Goal: Task Accomplishment & Management: Use online tool/utility

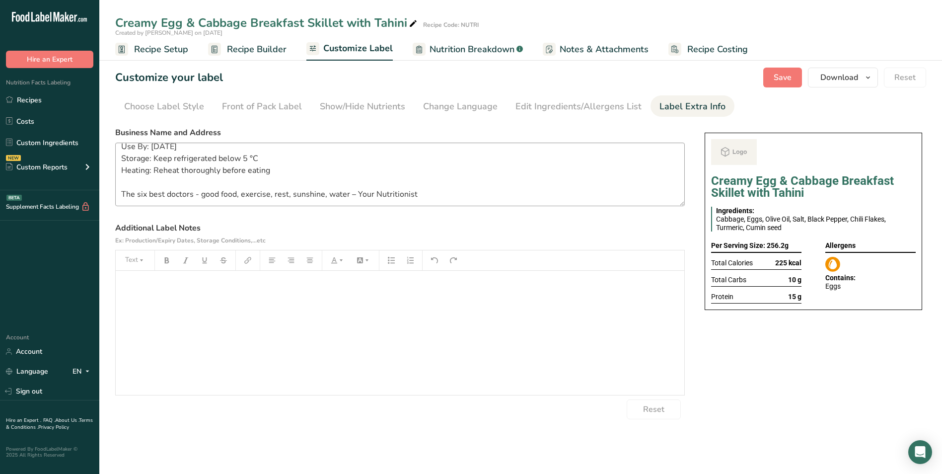
scroll to position [32, 0]
click at [775, 75] on span "Save" at bounding box center [782, 77] width 18 height 12
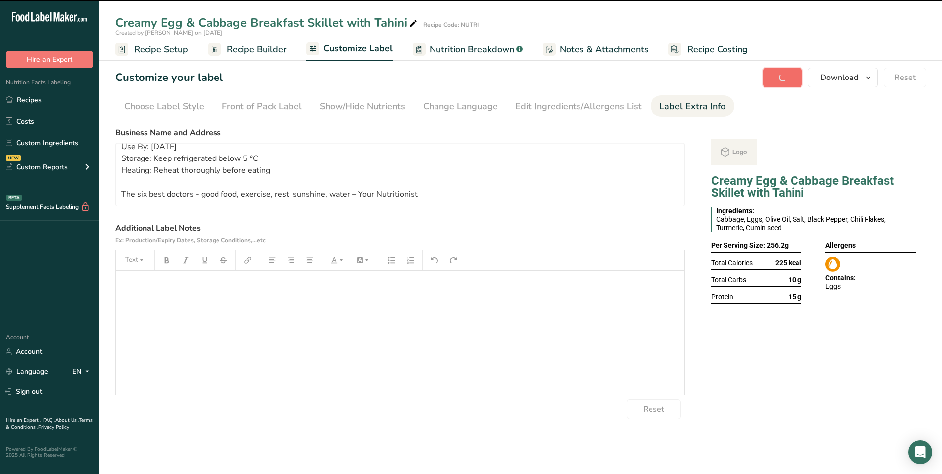
type textarea "BREAKFAST Use By: [DATE] Storage: Keep refrigerated below 5 °C Heating: Reheat …"
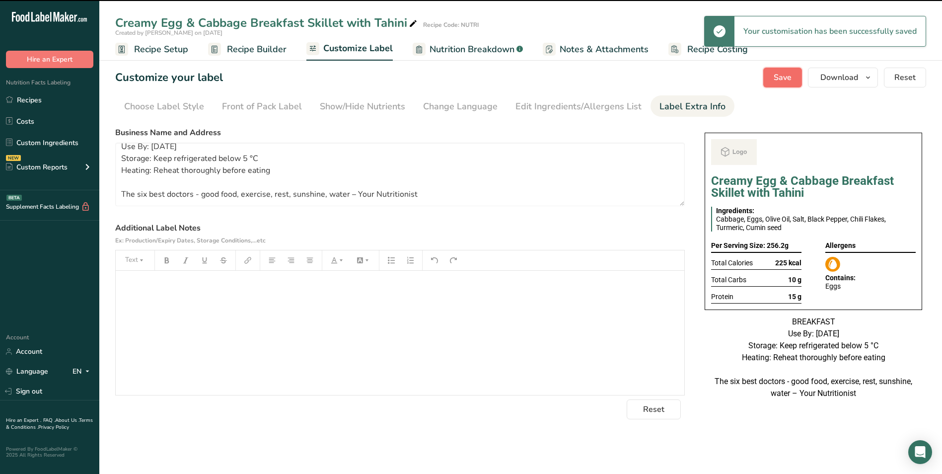
scroll to position [20, 0]
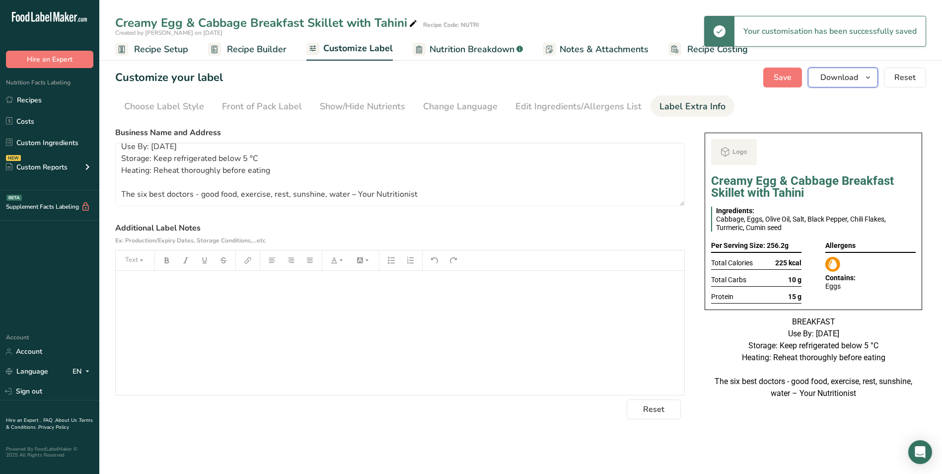
click at [839, 76] on span "Download" at bounding box center [839, 77] width 38 height 12
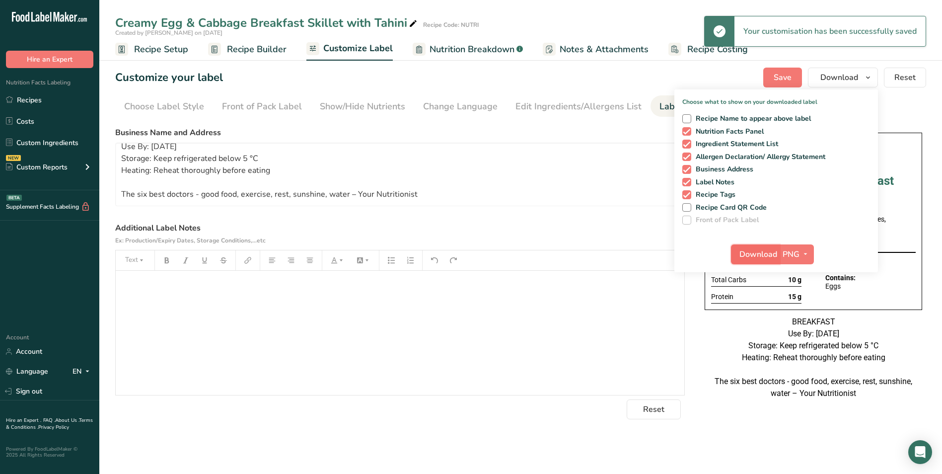
click at [753, 254] on span "Download" at bounding box center [758, 254] width 38 height 12
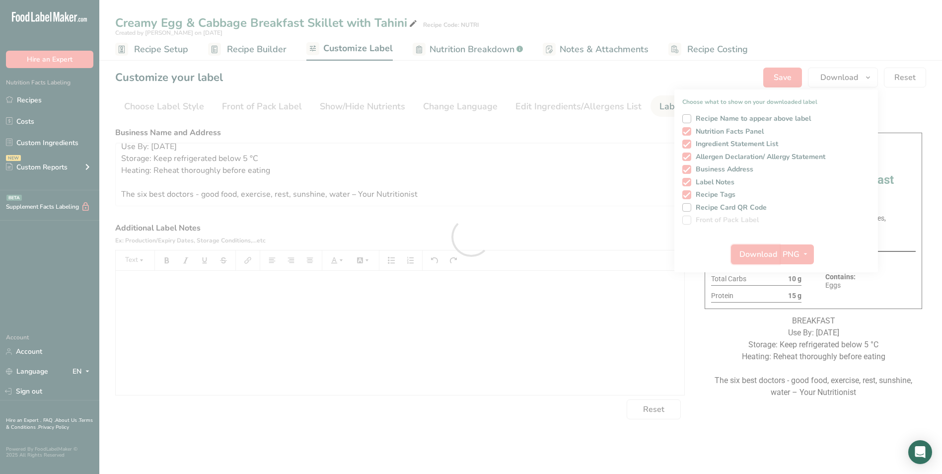
scroll to position [0, 0]
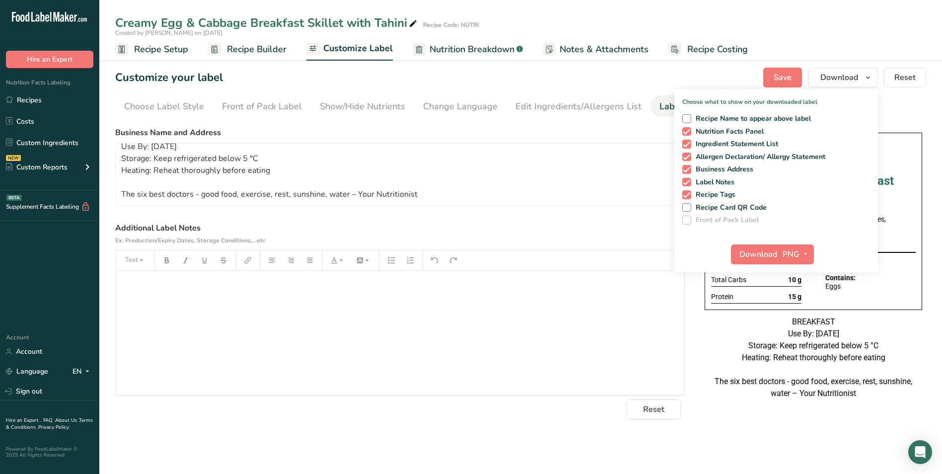
click at [237, 54] on span "Recipe Builder" at bounding box center [257, 49] width 60 height 13
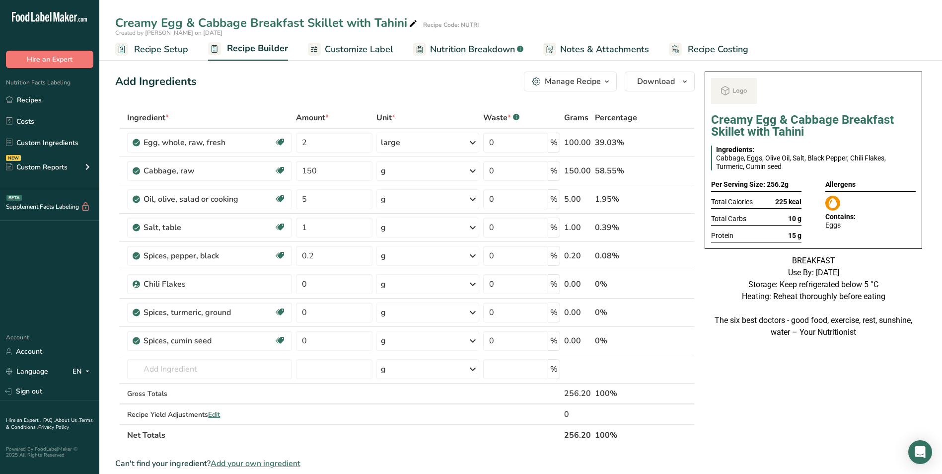
click at [588, 87] on button "Manage Recipe" at bounding box center [570, 81] width 93 height 20
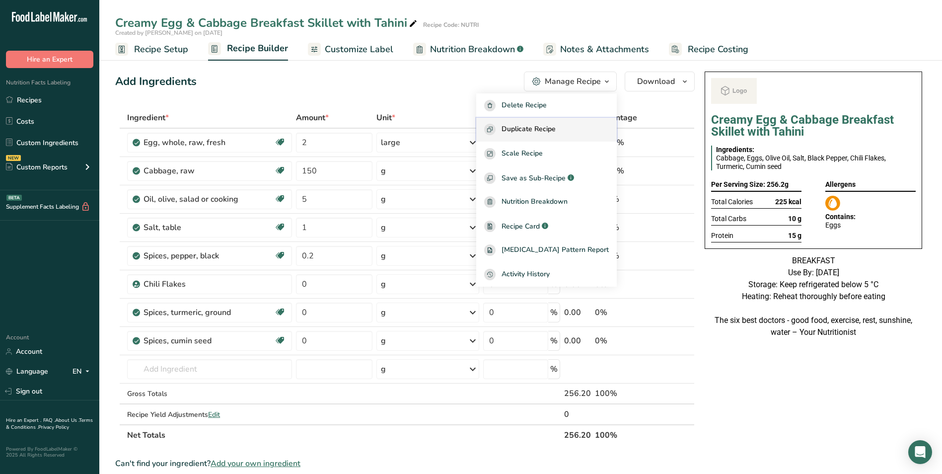
click at [553, 128] on span "Duplicate Recipe" at bounding box center [528, 129] width 54 height 11
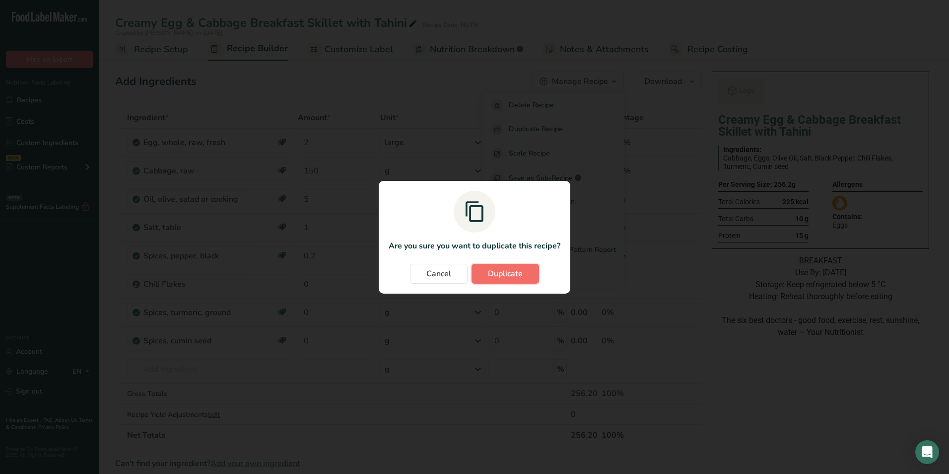
click at [508, 272] on span "Duplicate" at bounding box center [505, 274] width 35 height 12
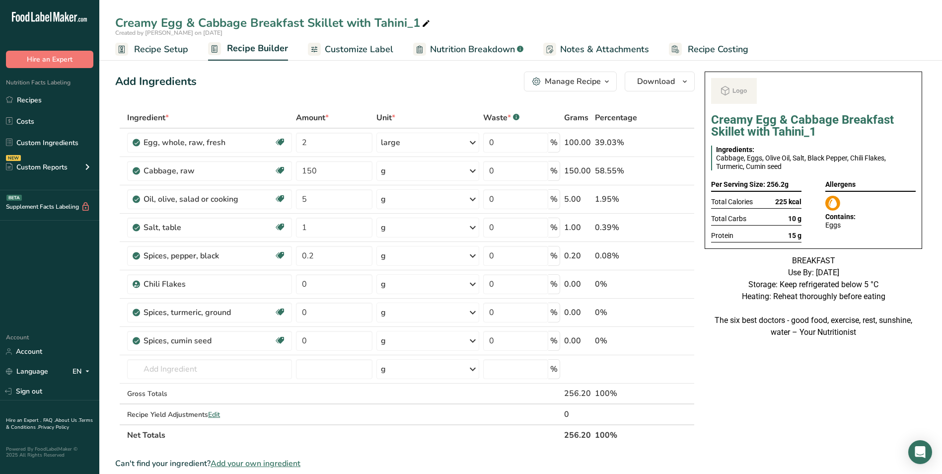
click at [426, 22] on icon at bounding box center [425, 24] width 9 height 14
type input "Creamy Egg & Cabbage Breakfast Skillet with Tahini_Shafi"
click at [398, 102] on div "Add Ingredients Manage Recipe Delete Recipe Duplicate Recipe Scale Recipe Save …" at bounding box center [407, 443] width 585 height 750
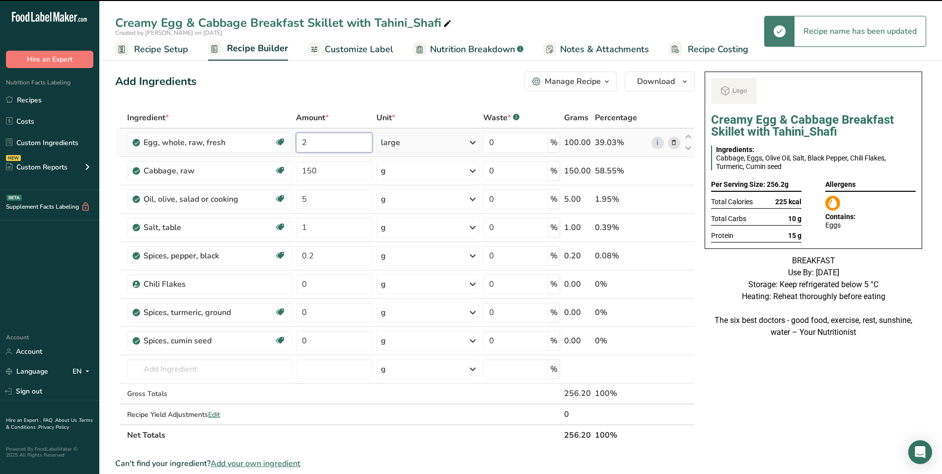
click at [302, 142] on input "2" at bounding box center [334, 143] width 77 height 20
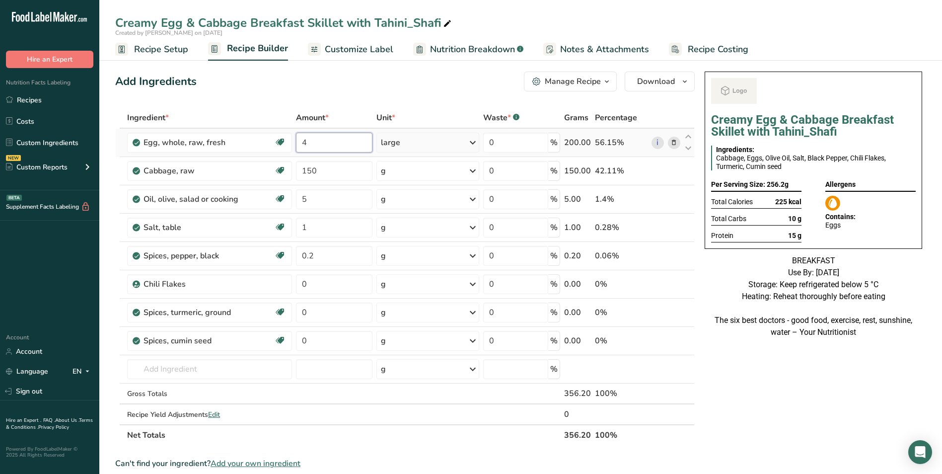
type input "4"
click at [382, 58] on link "Customize Label" at bounding box center [350, 49] width 85 height 22
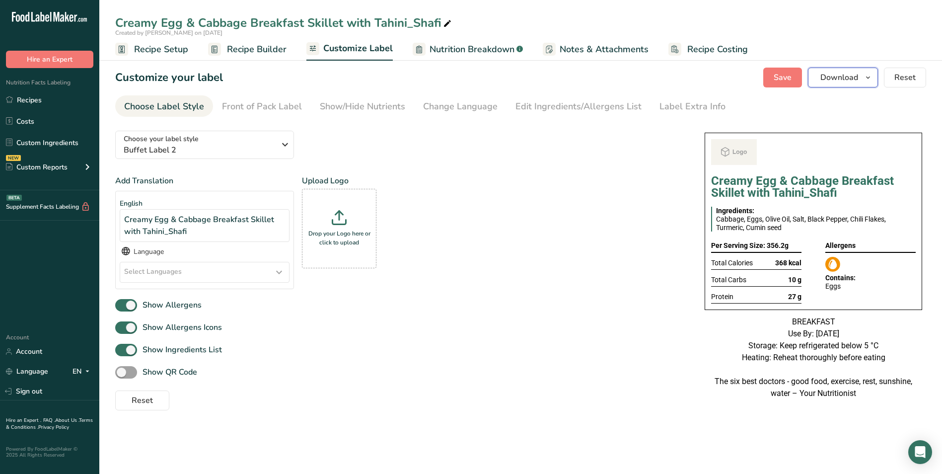
click at [849, 80] on span "Download" at bounding box center [839, 77] width 38 height 12
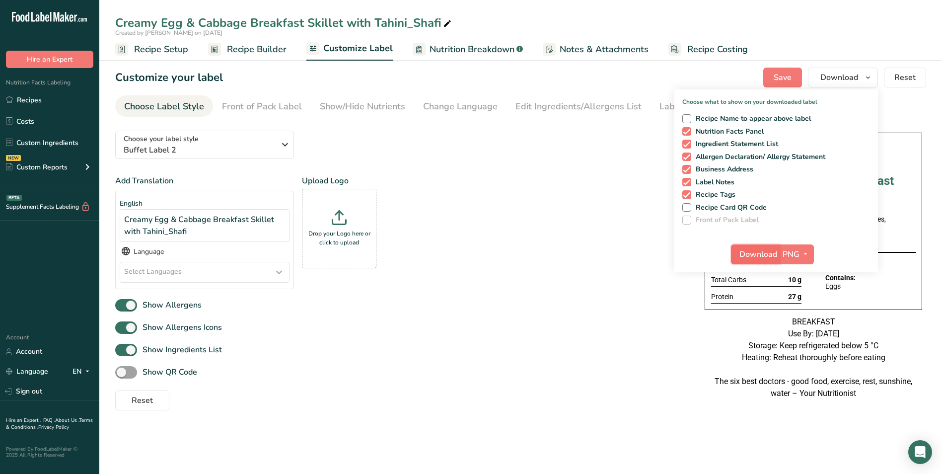
click at [751, 256] on span "Download" at bounding box center [758, 254] width 38 height 12
click at [40, 101] on link "Recipes" at bounding box center [49, 99] width 99 height 19
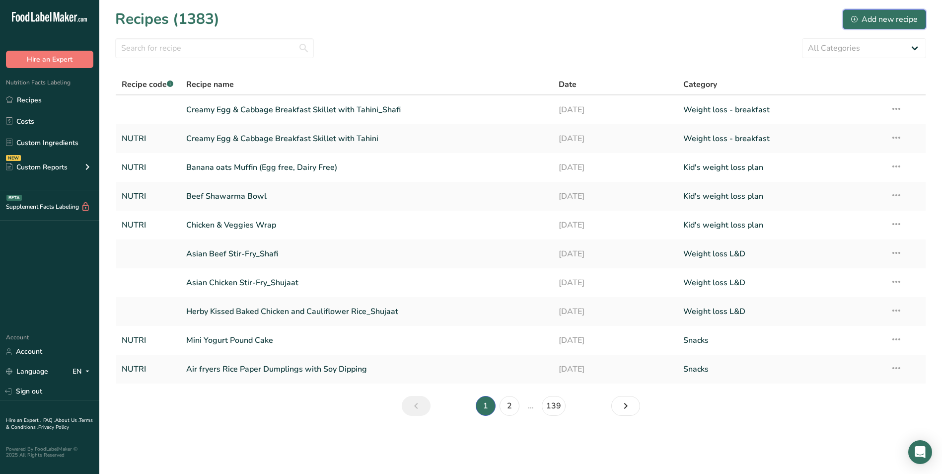
click at [906, 21] on div "Add new recipe" at bounding box center [884, 19] width 67 height 12
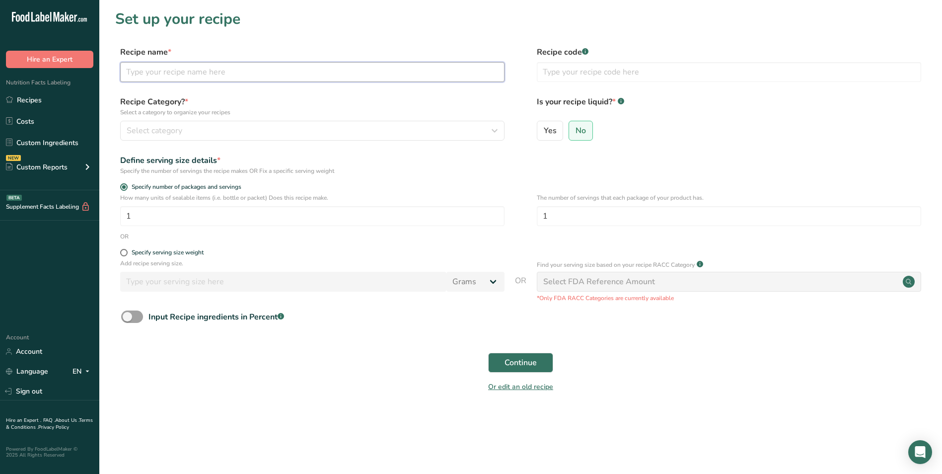
click at [207, 73] on input "text" at bounding box center [312, 72] width 384 height 20
